Goal: Transaction & Acquisition: Subscribe to service/newsletter

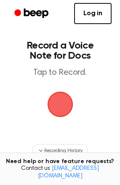
click at [68, 100] on span "button" at bounding box center [61, 104] width 24 height 24
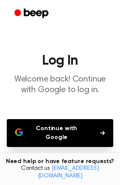
click at [25, 18] on icon "Beep" at bounding box center [32, 13] width 36 height 12
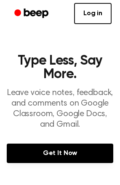
click at [64, 161] on link "Get It Now" at bounding box center [60, 153] width 107 height 19
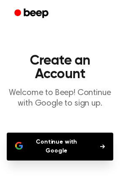
click at [77, 143] on button "Continue with Google" at bounding box center [60, 147] width 107 height 28
click at [70, 141] on button "Continue with Google" at bounding box center [60, 147] width 107 height 28
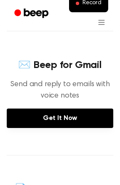
scroll to position [236, 0]
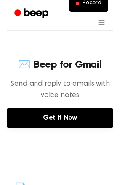
click at [90, 119] on link "Get It Now" at bounding box center [60, 117] width 107 height 19
